Goal: Task Accomplishment & Management: Use online tool/utility

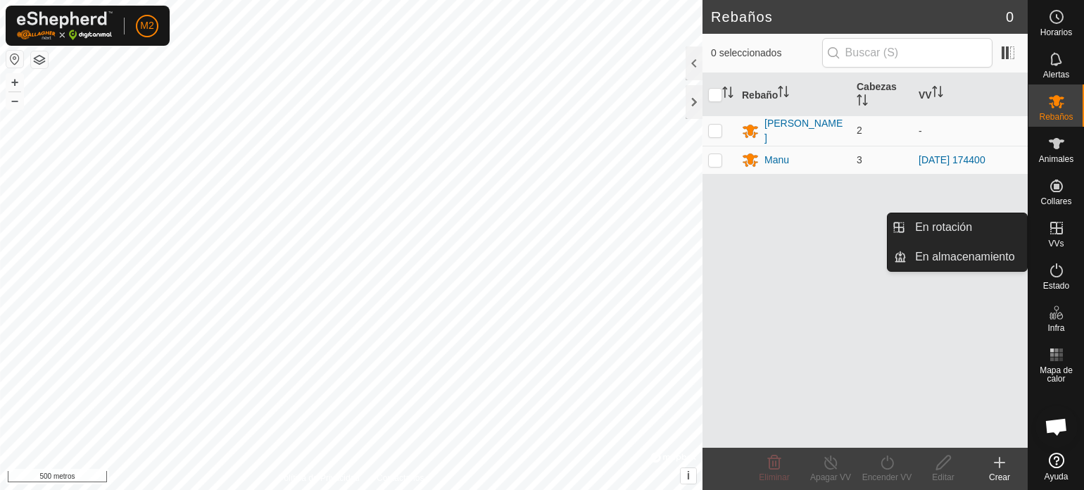
click at [1051, 232] on icon at bounding box center [1056, 228] width 17 height 17
click at [971, 225] on link "En rotación" at bounding box center [967, 227] width 120 height 28
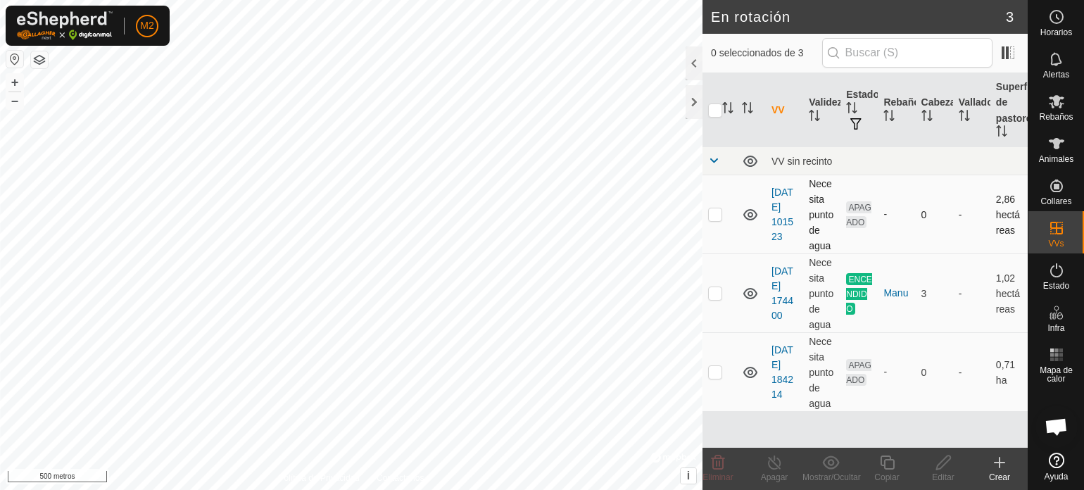
click at [715, 217] on p-checkbox at bounding box center [715, 213] width 14 height 11
checkbox input "true"
click at [11, 82] on font "+" at bounding box center [15, 82] width 8 height 15
click at [12, 80] on font "+" at bounding box center [15, 82] width 8 height 15
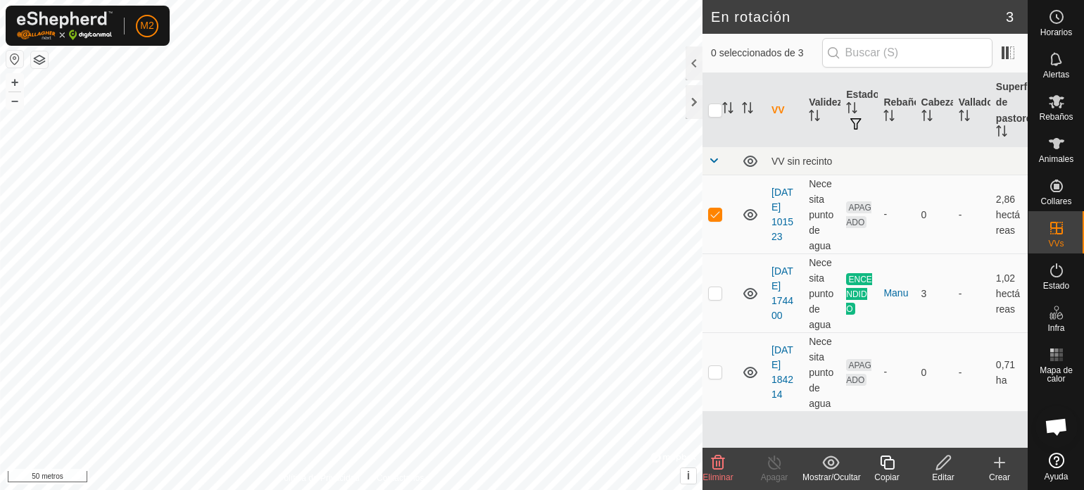
click at [941, 462] on icon at bounding box center [943, 463] width 14 height 14
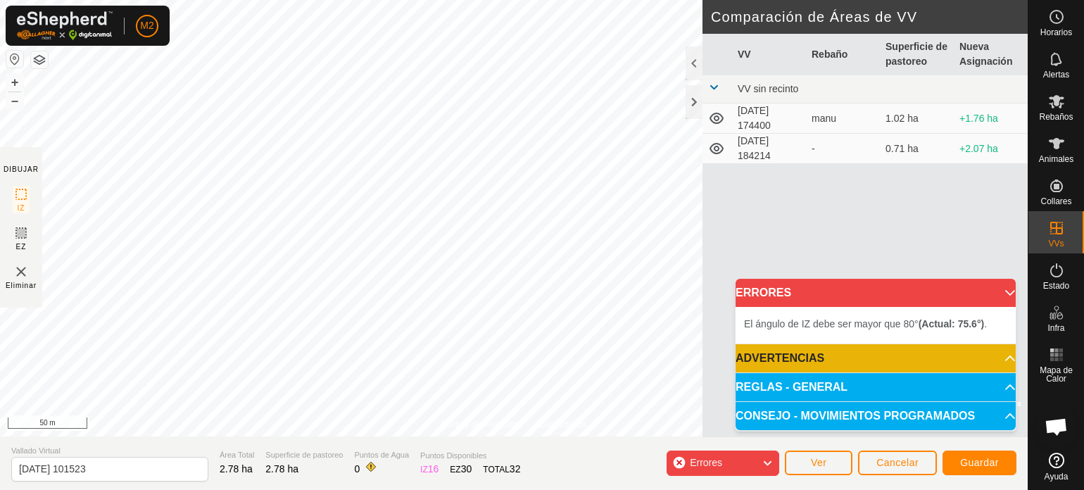
click at [41, 217] on div "Política de Privacidad Contáctenos Estado: APAGADO Tipo: Zona de Inclusión + – …" at bounding box center [514, 245] width 1028 height 490
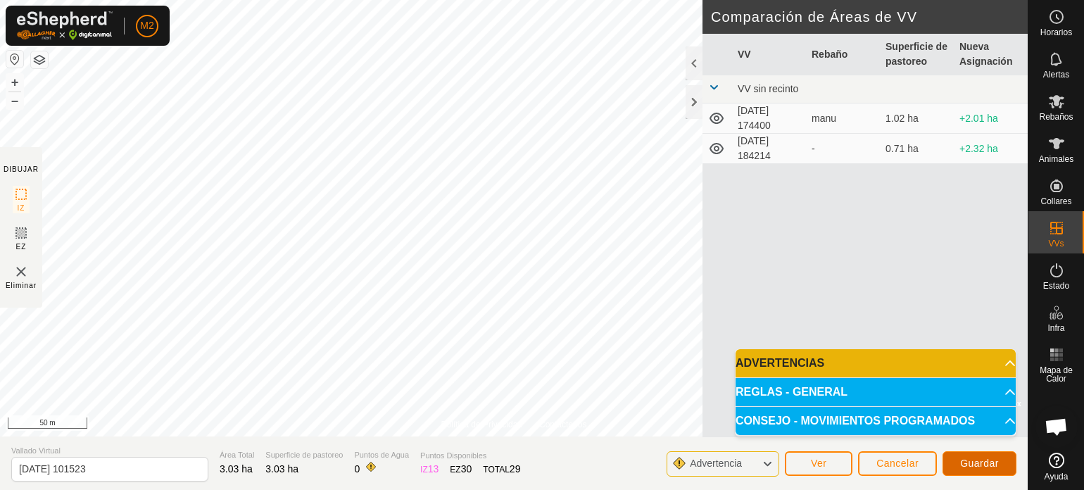
click at [996, 463] on span "Guardar" at bounding box center [979, 463] width 39 height 11
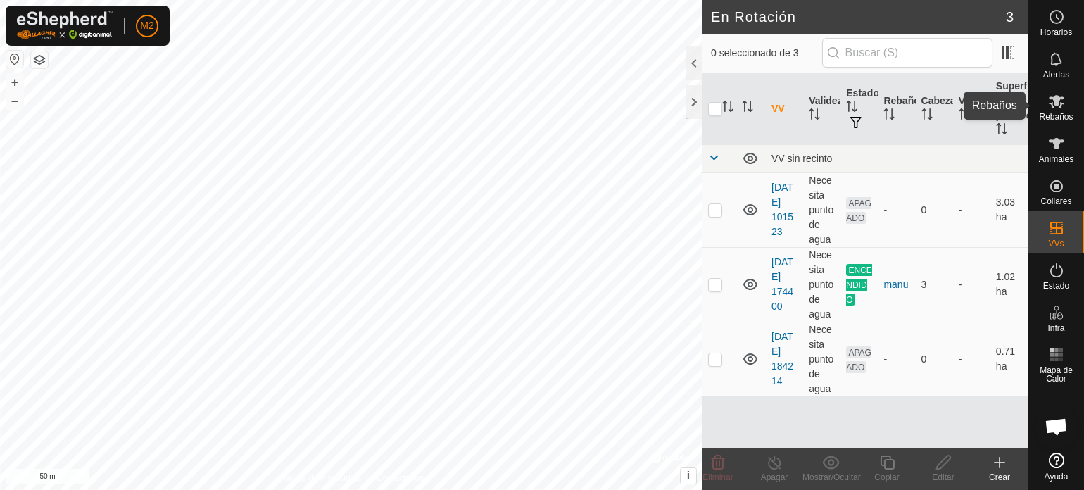
click at [1065, 111] on es-mob-svg-icon at bounding box center [1056, 101] width 25 height 23
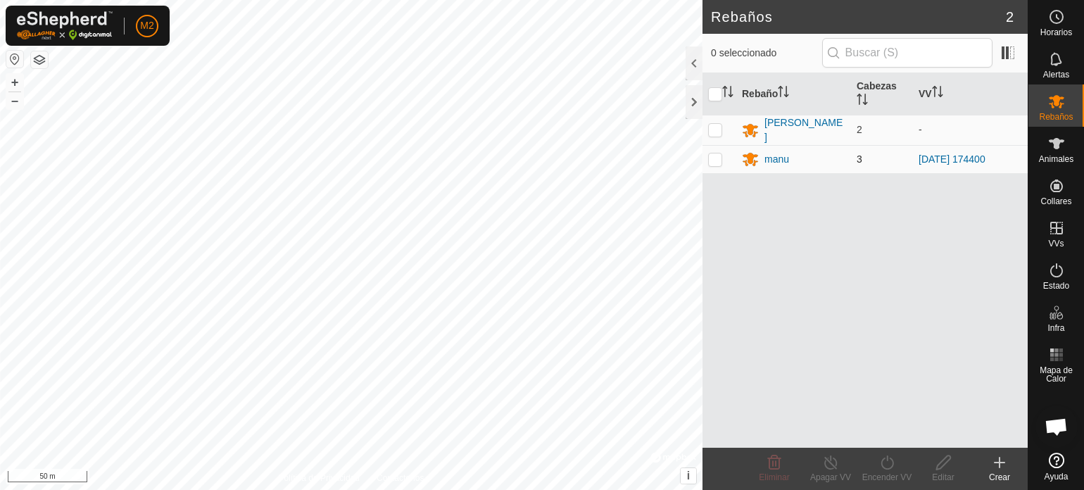
click at [718, 158] on p-checkbox at bounding box center [715, 158] width 14 height 11
checkbox input "true"
click at [834, 468] on line at bounding box center [830, 463] width 11 height 11
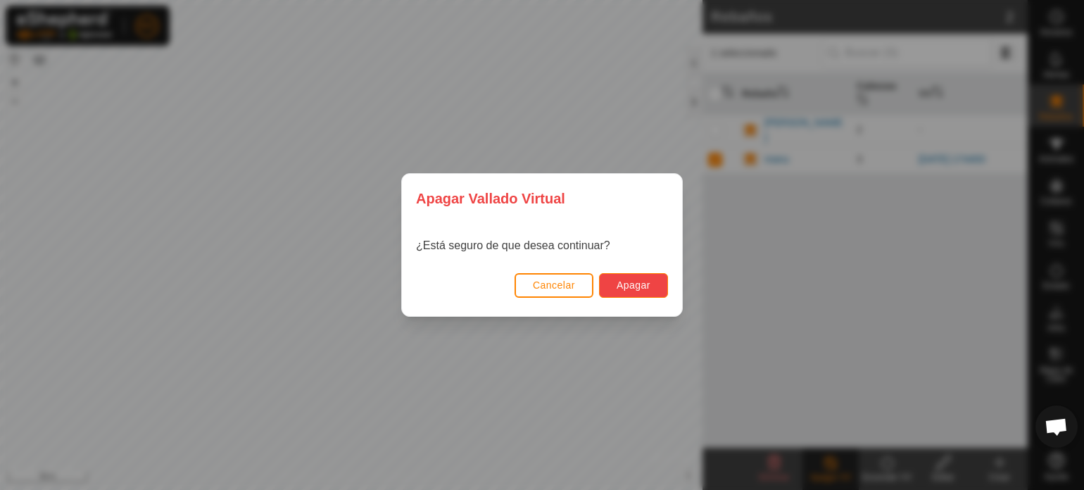
click at [642, 285] on span "Apagar" at bounding box center [634, 285] width 34 height 11
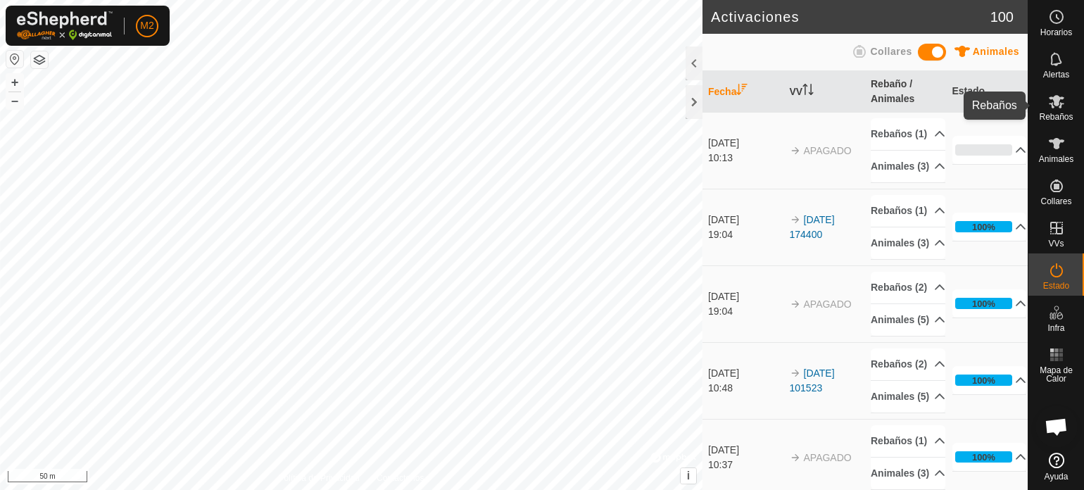
click at [1056, 115] on span "Rebaños" at bounding box center [1056, 117] width 34 height 8
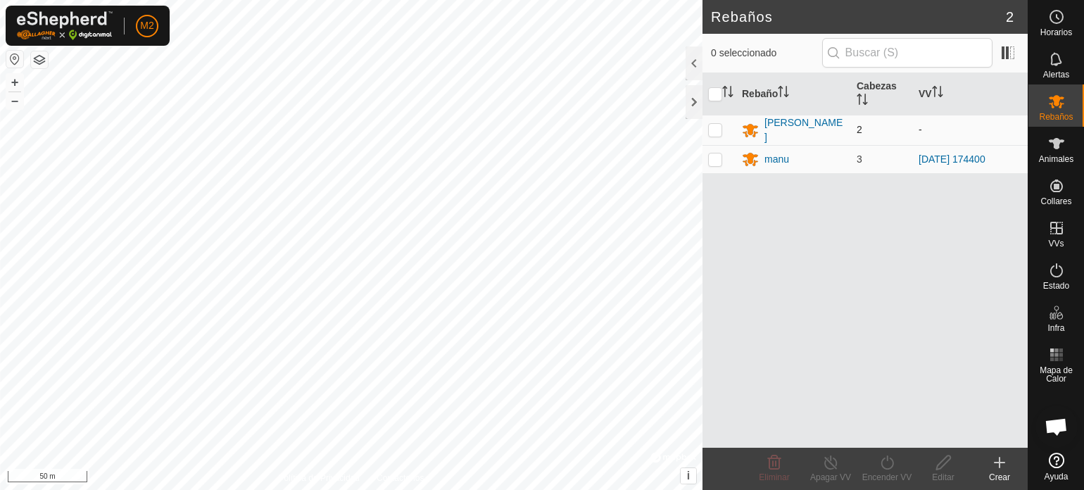
click at [710, 126] on p-checkbox at bounding box center [715, 129] width 14 height 11
checkbox input "true"
click at [713, 156] on p-checkbox at bounding box center [715, 158] width 14 height 11
checkbox input "true"
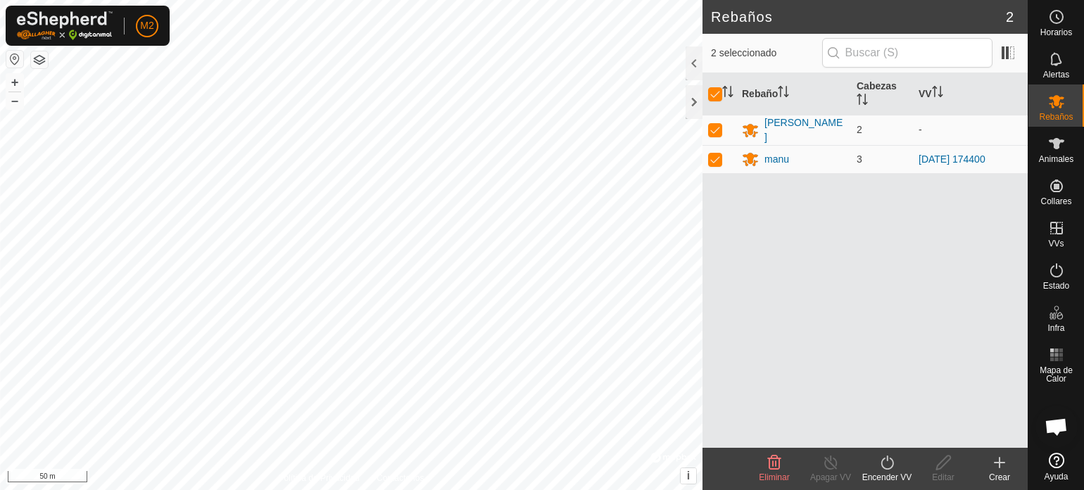
click at [883, 463] on icon at bounding box center [888, 462] width 18 height 17
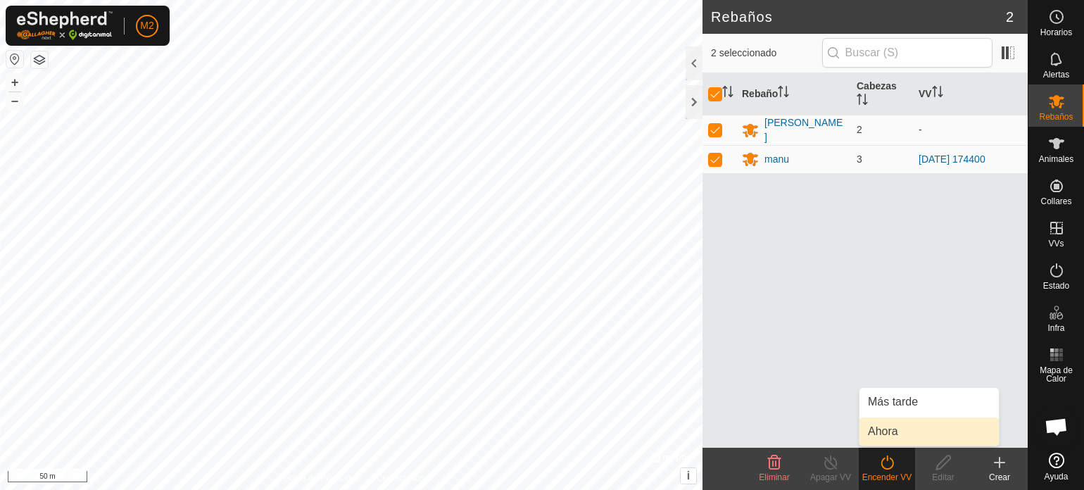
click at [888, 436] on link "Ahora" at bounding box center [929, 432] width 139 height 28
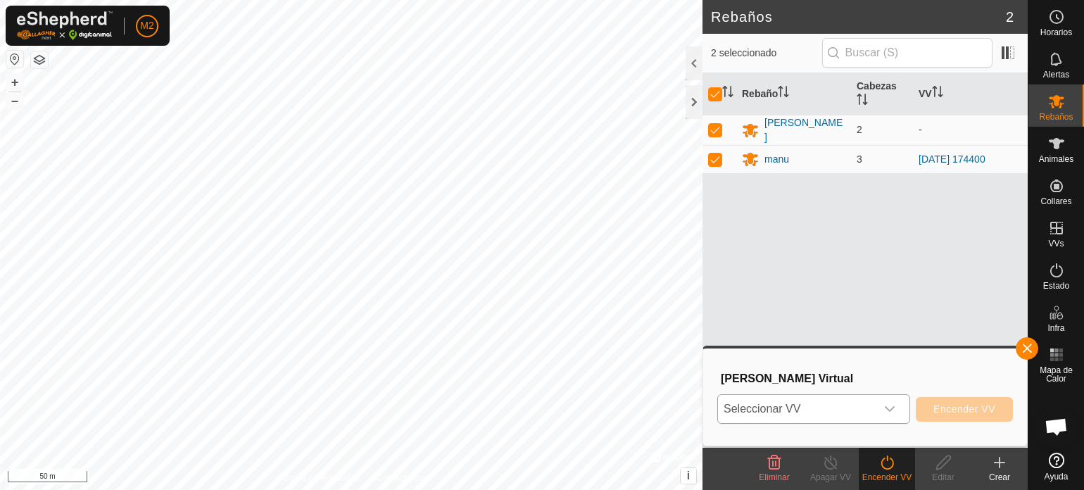
click at [889, 408] on icon "dropdown trigger" at bounding box center [889, 408] width 11 height 11
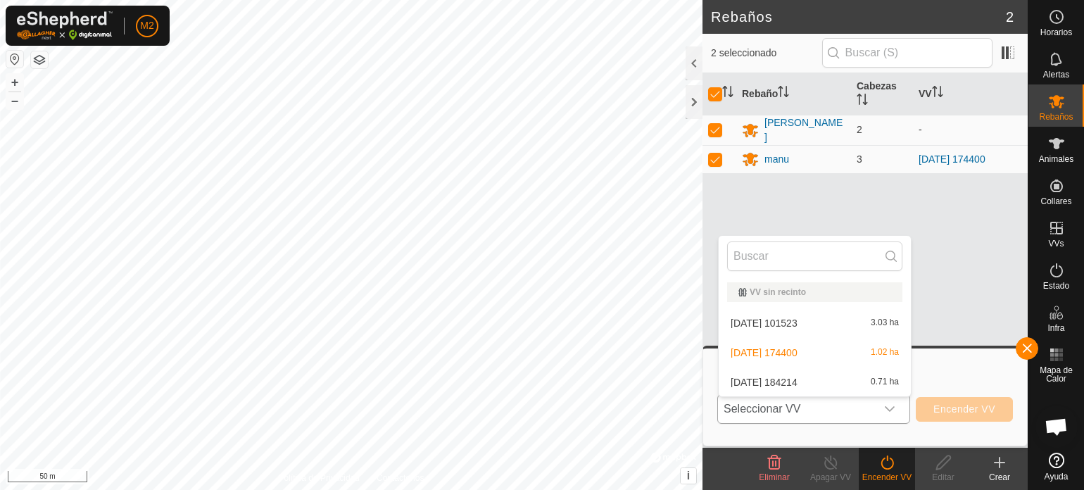
click at [798, 319] on li "[DATE] 101523 3.03 ha" at bounding box center [815, 323] width 192 height 28
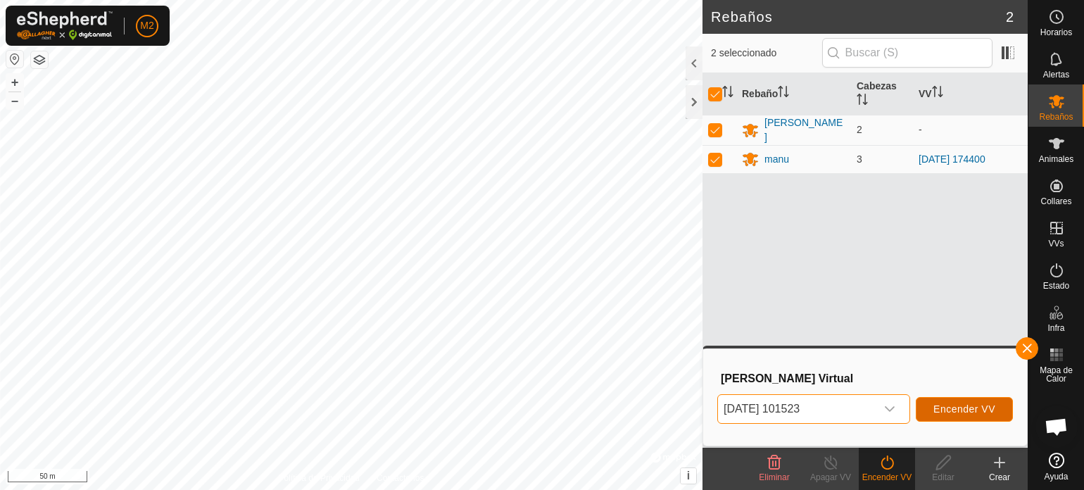
click at [942, 407] on span "Encender VV" at bounding box center [965, 408] width 62 height 11
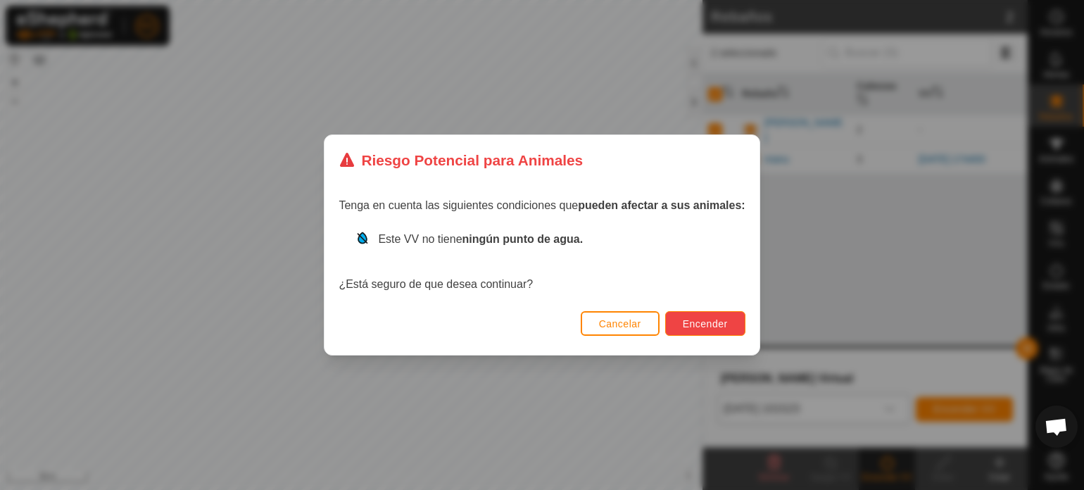
click at [692, 323] on span "Encender" at bounding box center [705, 323] width 45 height 11
